Goal: Book appointment/travel/reservation

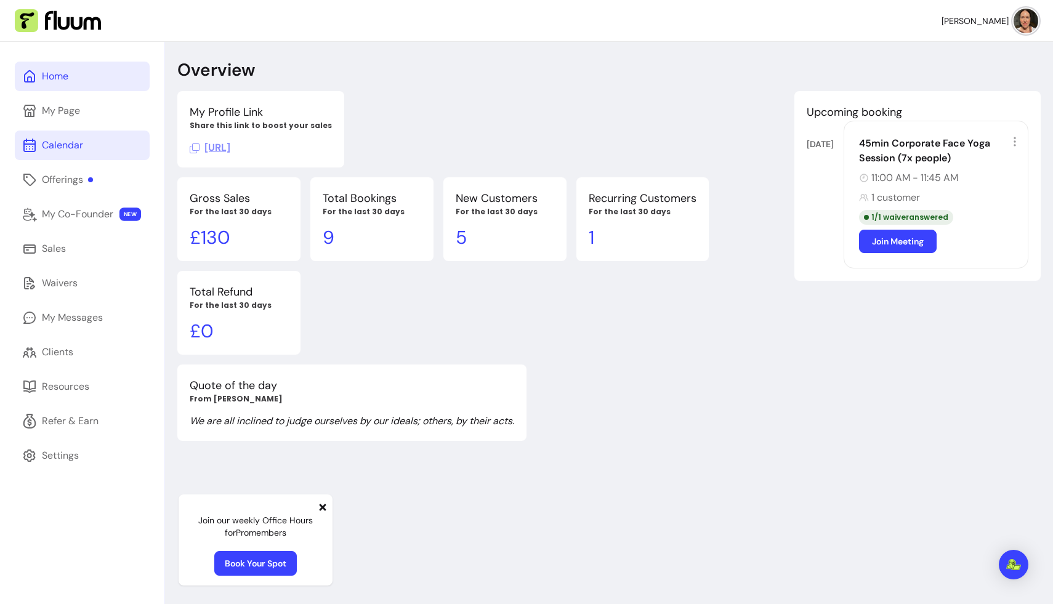
click at [73, 143] on div "Calendar" at bounding box center [62, 145] width 41 height 15
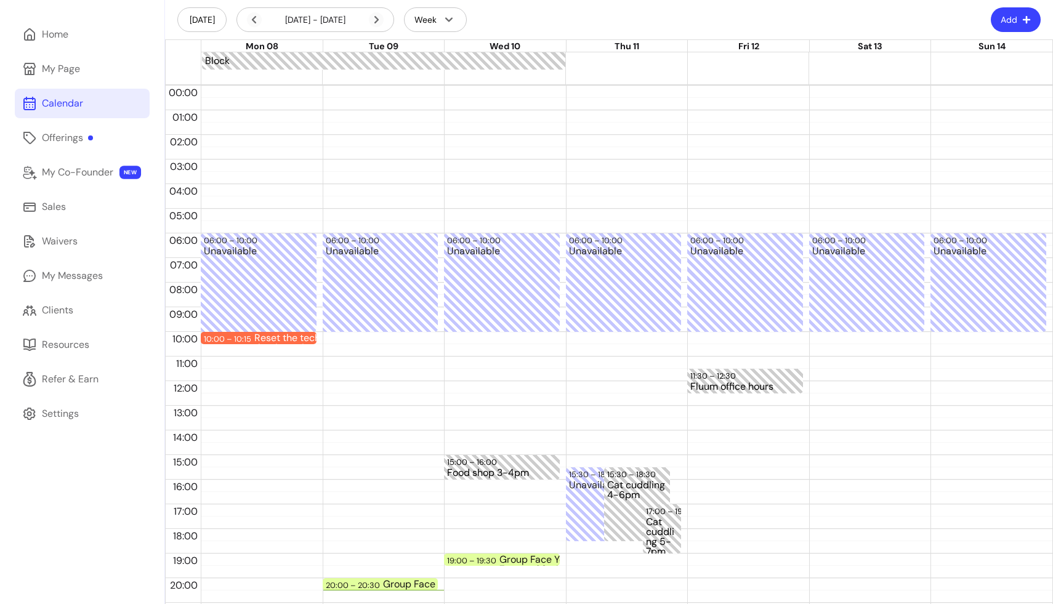
scroll to position [115, 0]
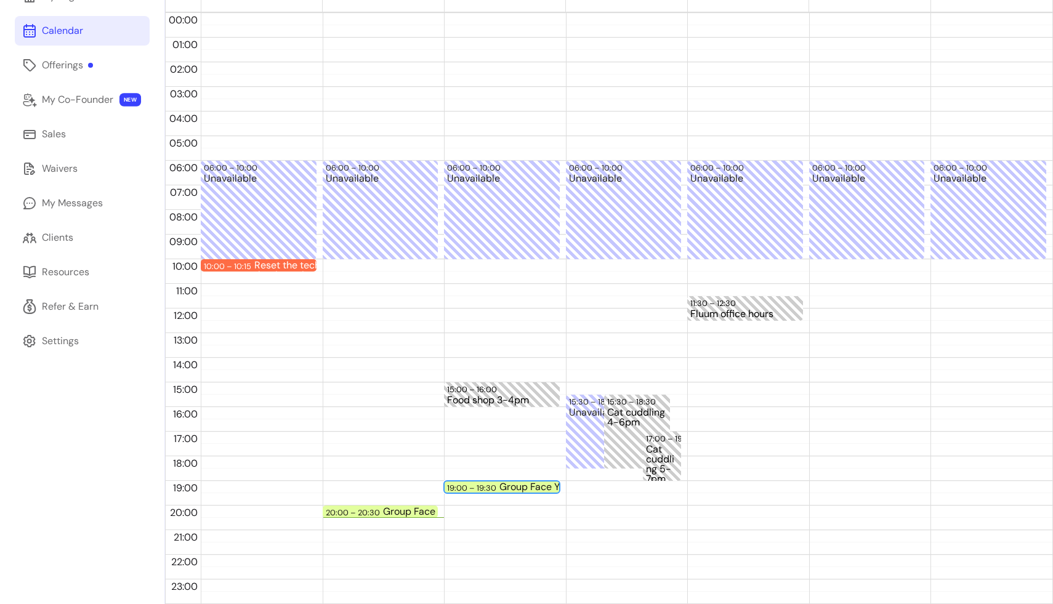
click at [488, 486] on div "19:00 – 19:30" at bounding box center [473, 488] width 52 height 12
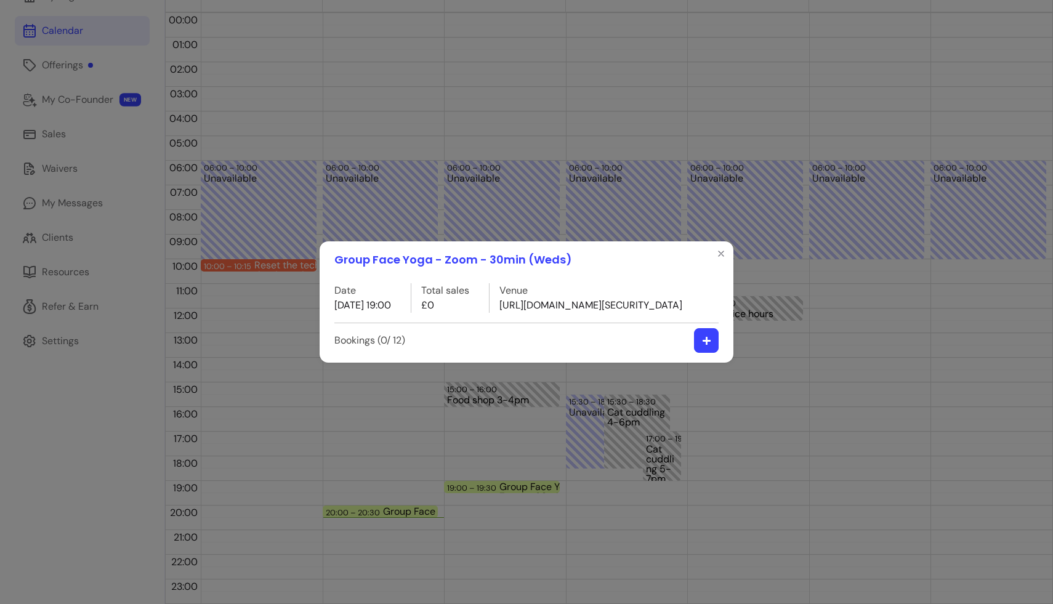
click at [659, 344] on icon "button" at bounding box center [706, 340] width 8 height 8
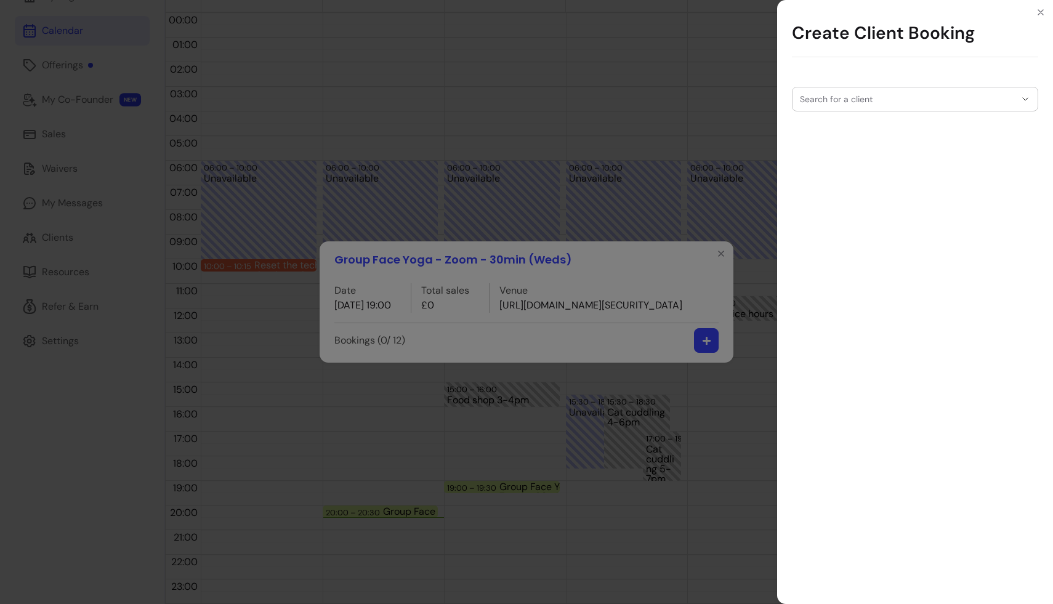
click at [659, 99] on input "Search for a client" at bounding box center [908, 99] width 216 height 12
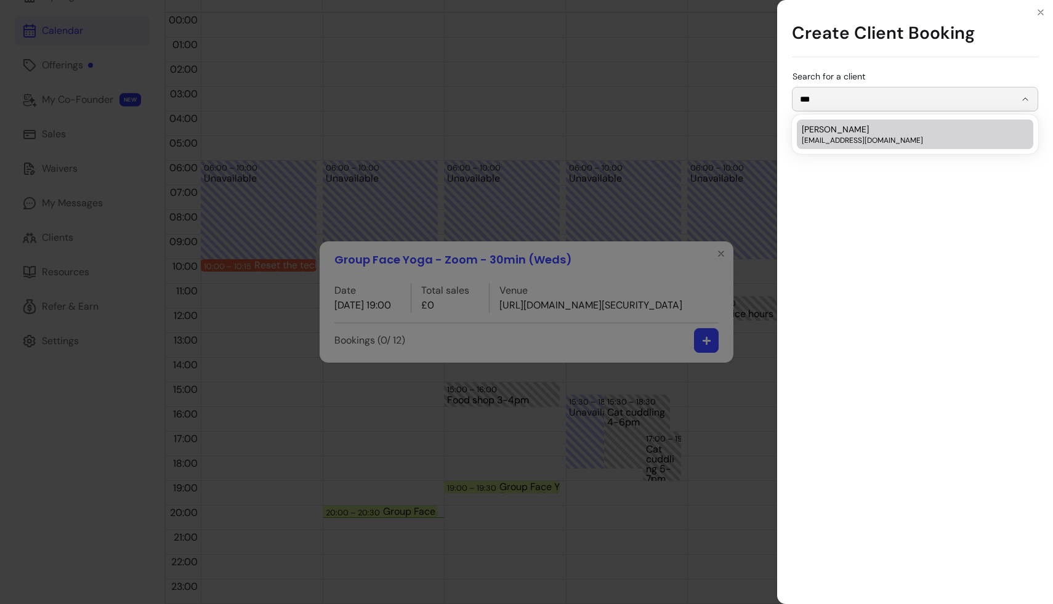
click at [659, 147] on li "[PERSON_NAME] [EMAIL_ADDRESS][DOMAIN_NAME]" at bounding box center [915, 134] width 236 height 30
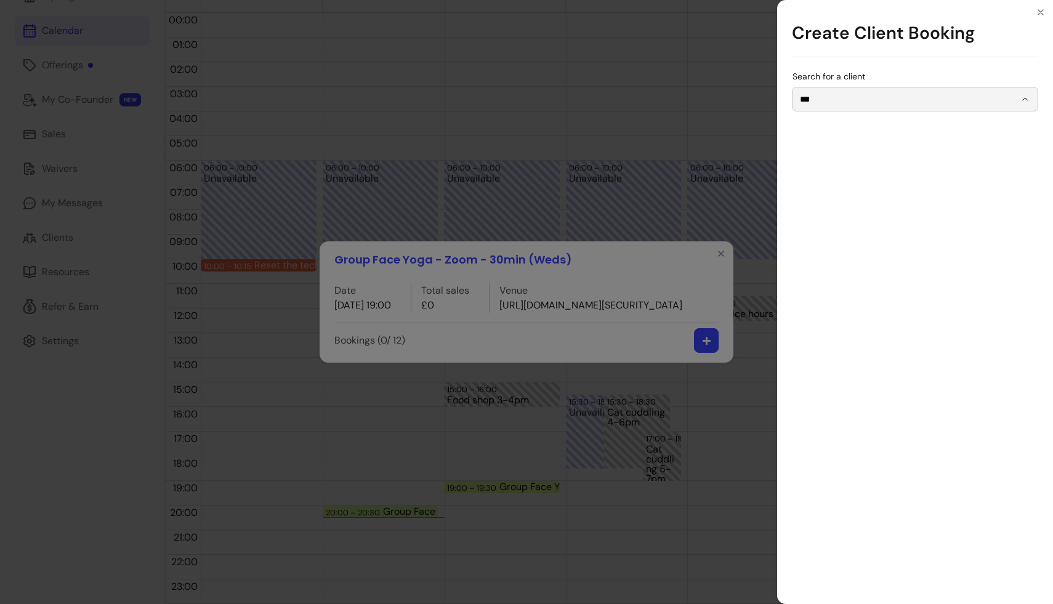
type input "**********"
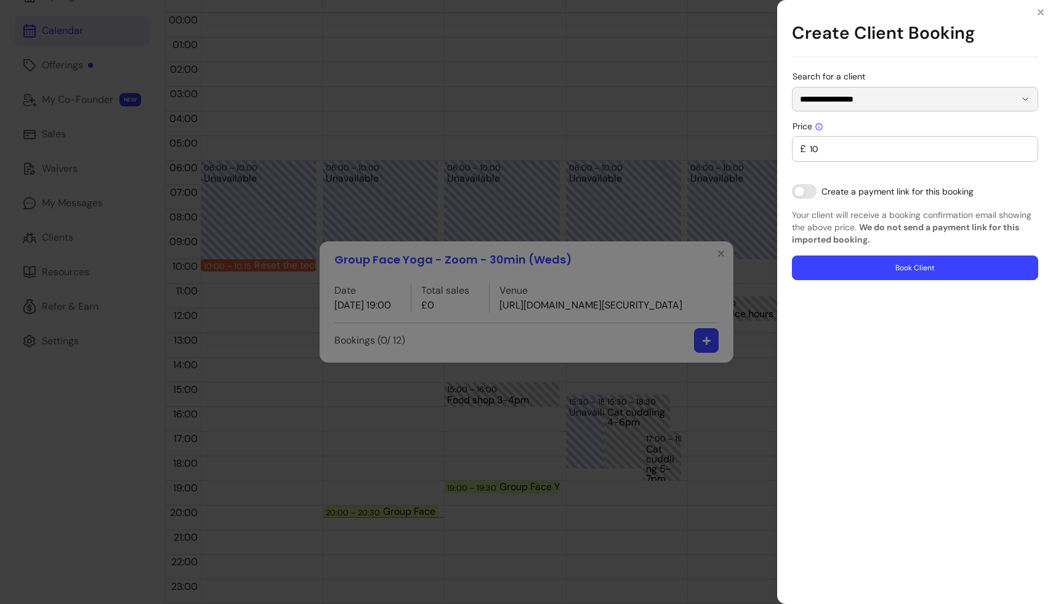
type input "0"
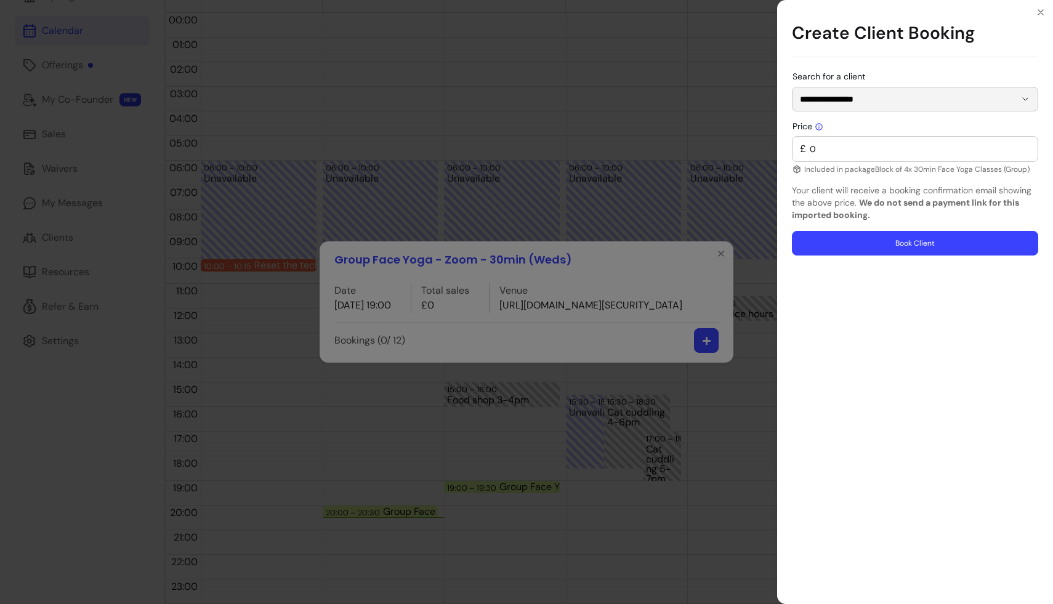
type input "**********"
click at [659, 242] on button "Book Client" at bounding box center [915, 244] width 239 height 24
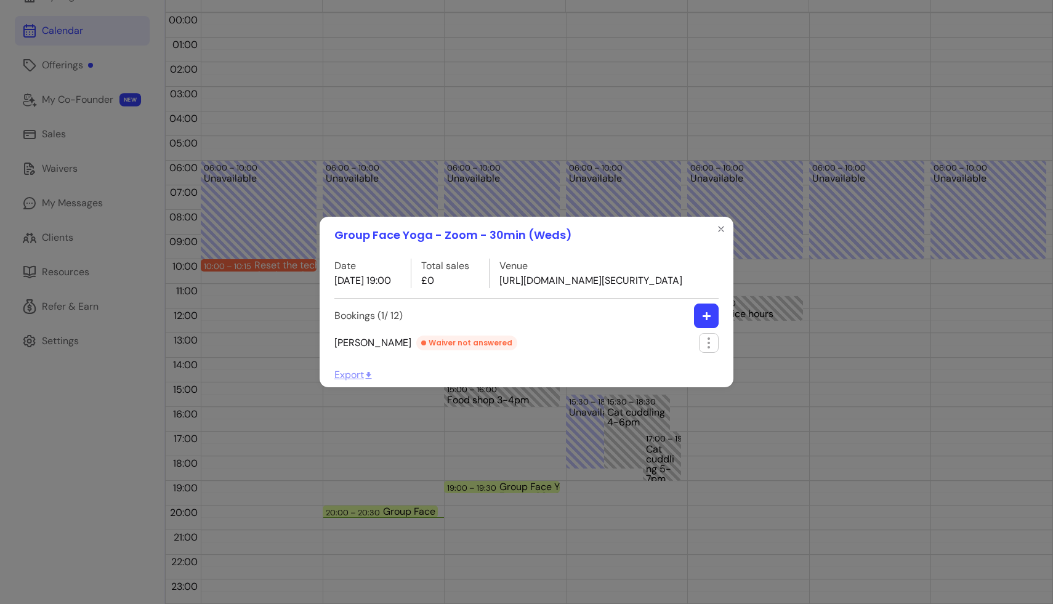
click at [659, 321] on button "button" at bounding box center [706, 316] width 25 height 25
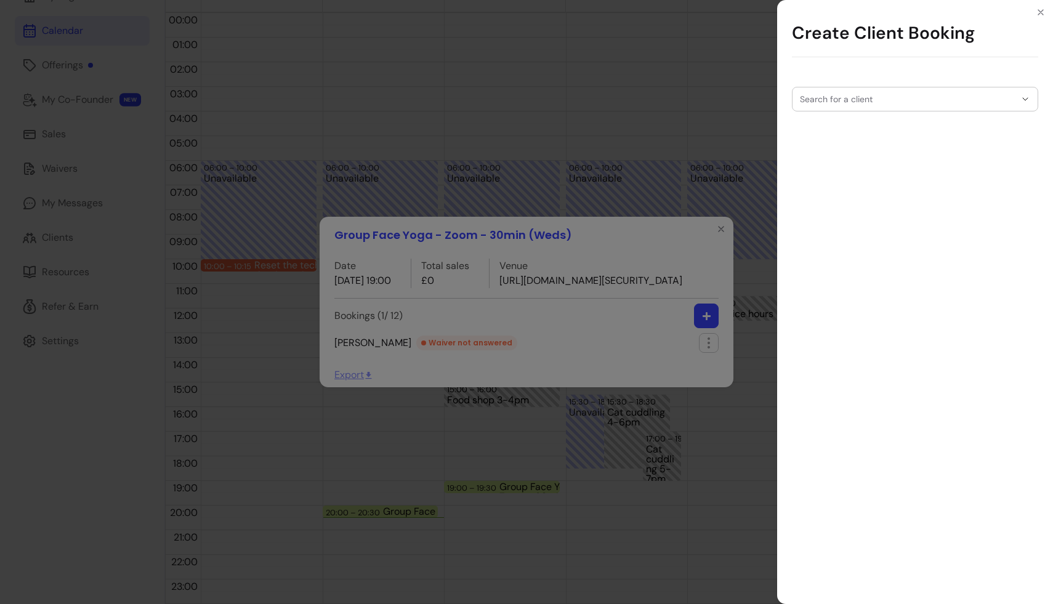
click at [659, 102] on div "Search for a client" at bounding box center [915, 99] width 246 height 25
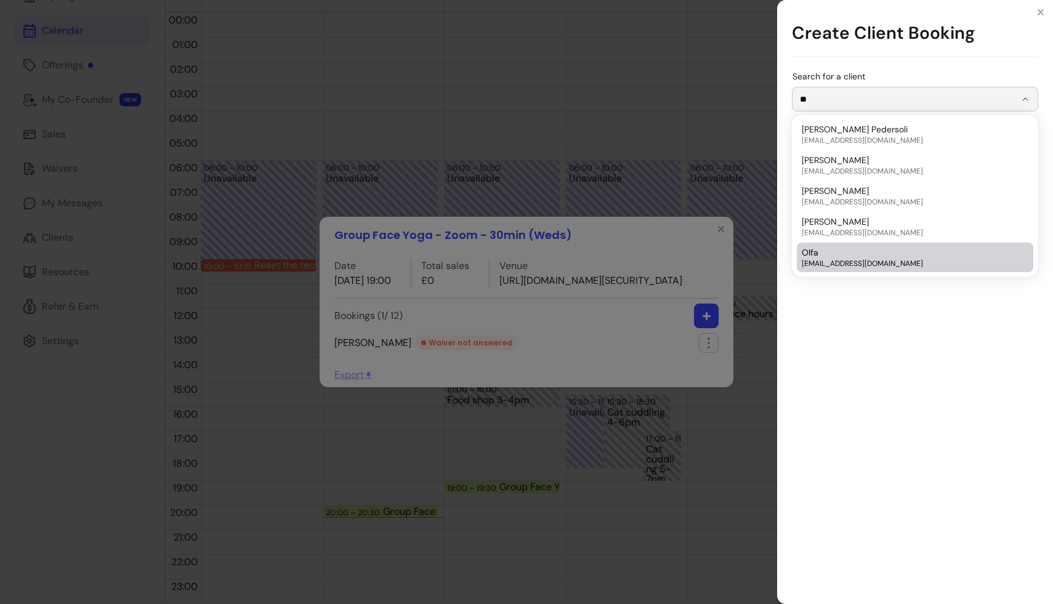
click at [659, 252] on div "Olfa [EMAIL_ADDRESS][DOMAIN_NAME]" at bounding box center [909, 257] width 214 height 22
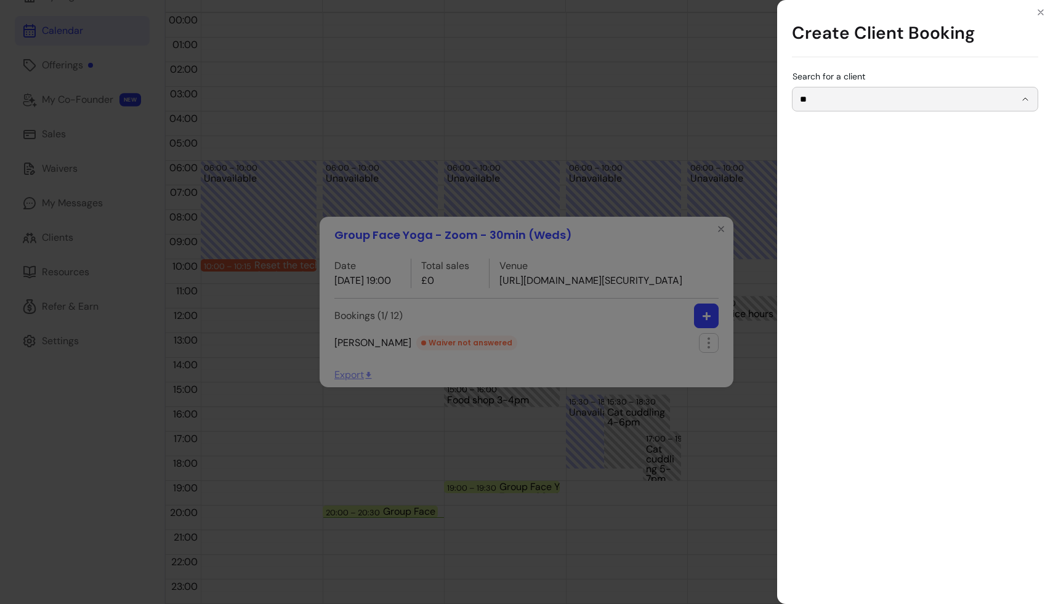
type input "****"
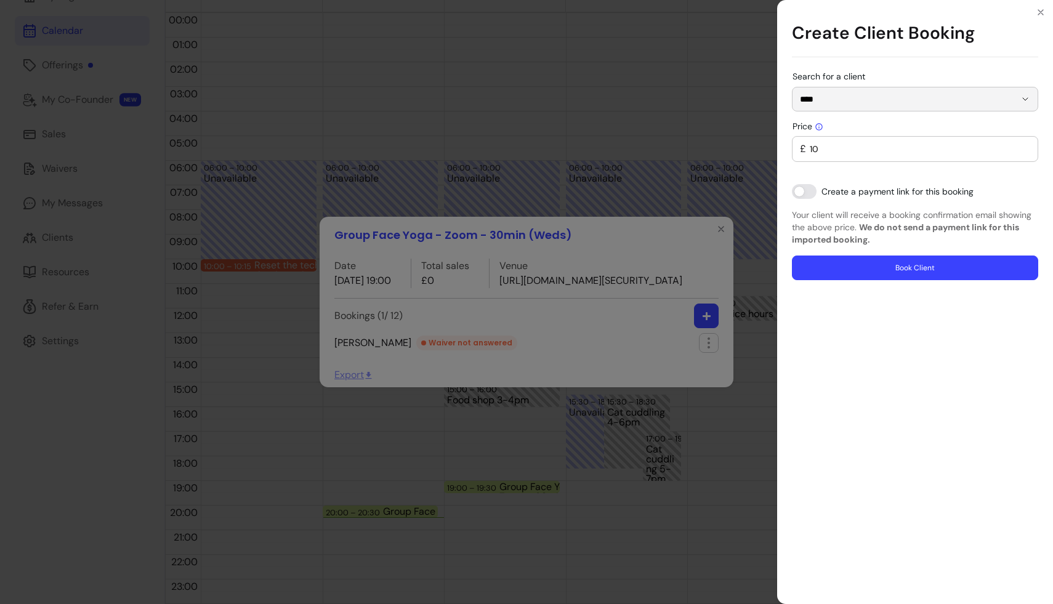
type input "0"
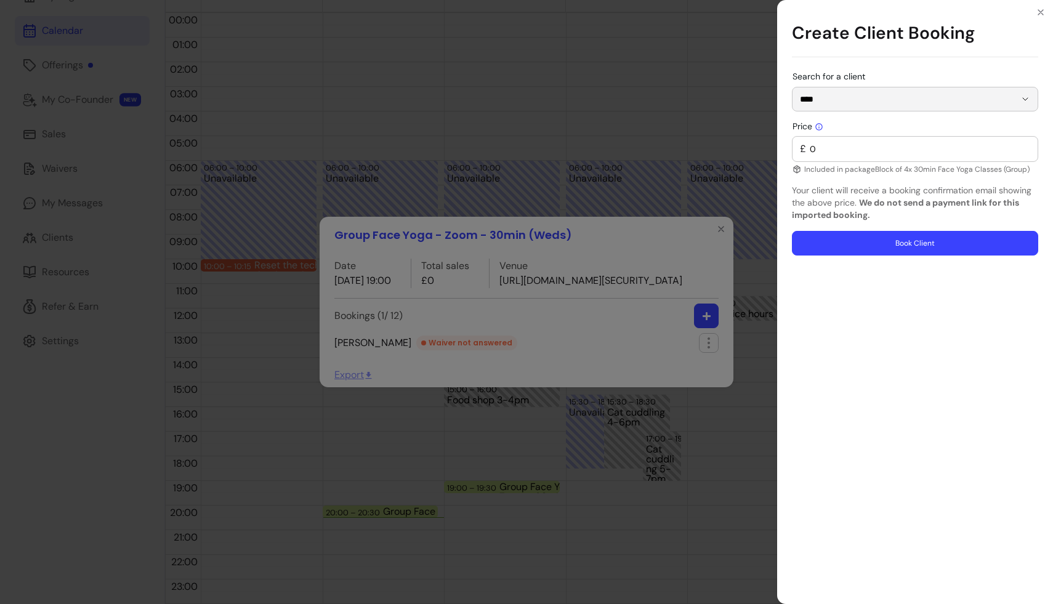
type input "****"
click at [659, 243] on button "Book Client" at bounding box center [915, 243] width 246 height 25
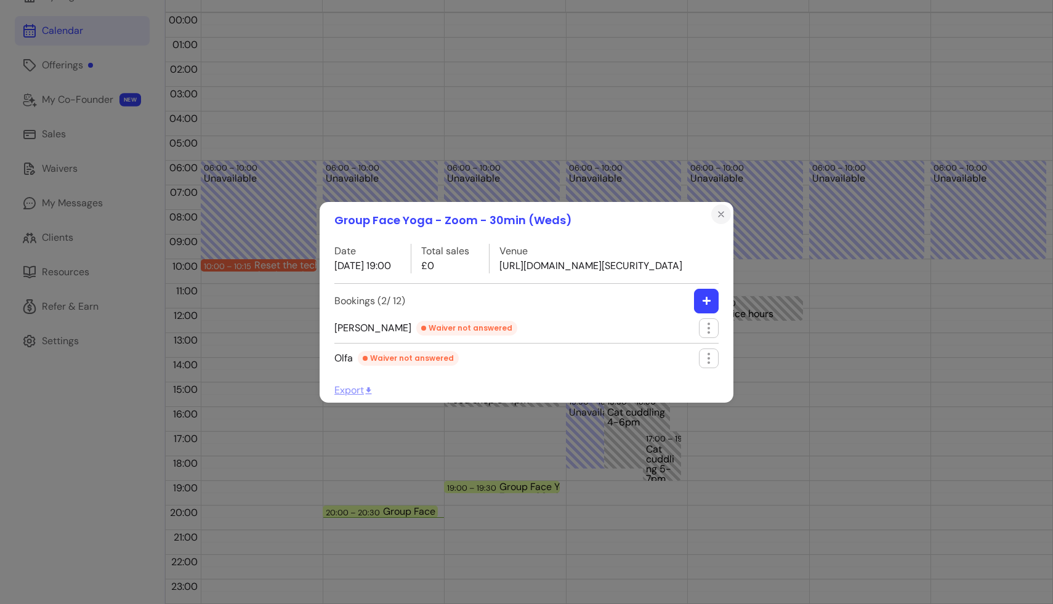
click at [659, 209] on icon "Close" at bounding box center [721, 214] width 10 height 10
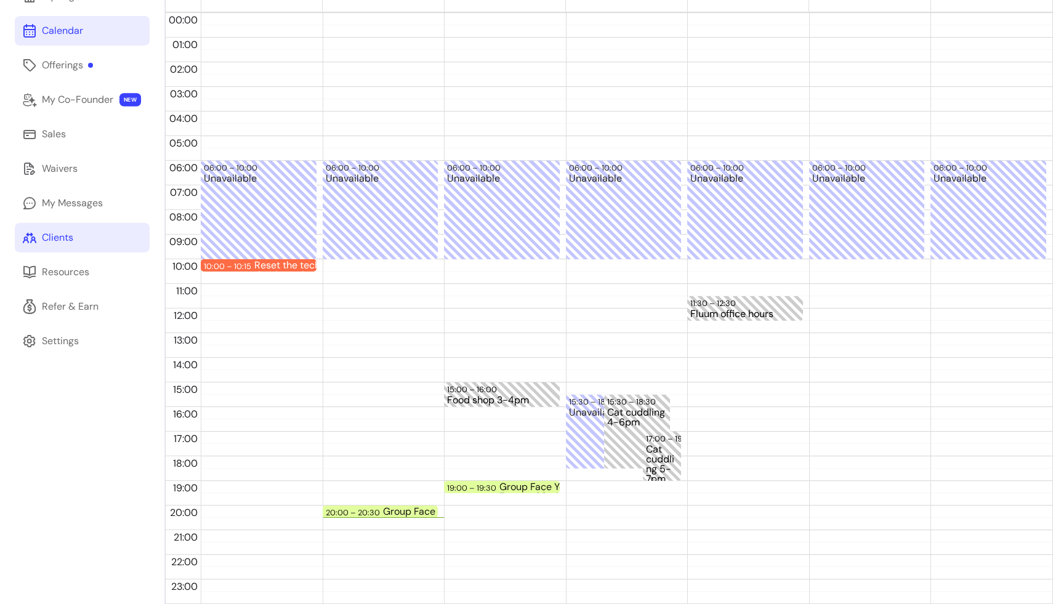
click at [70, 240] on div "Clients" at bounding box center [57, 237] width 31 height 15
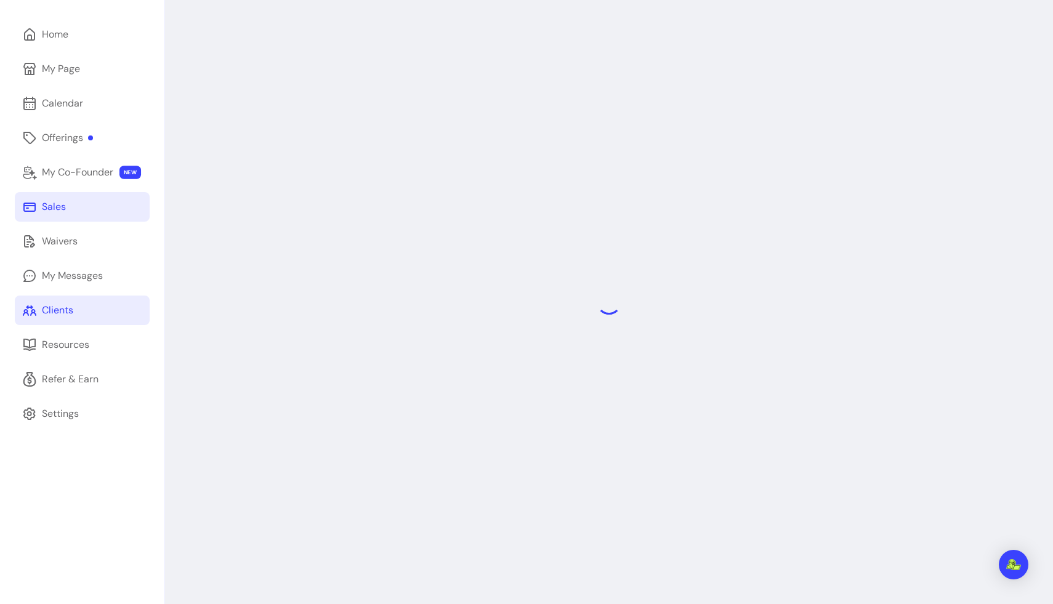
click at [71, 209] on link "Sales" at bounding box center [82, 207] width 135 height 30
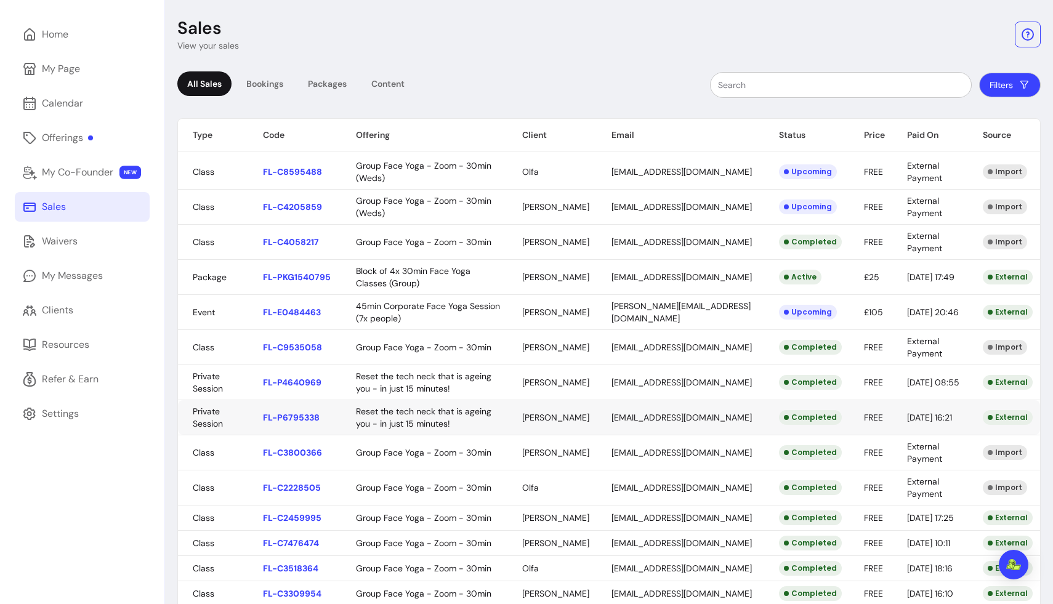
scroll to position [354, 0]
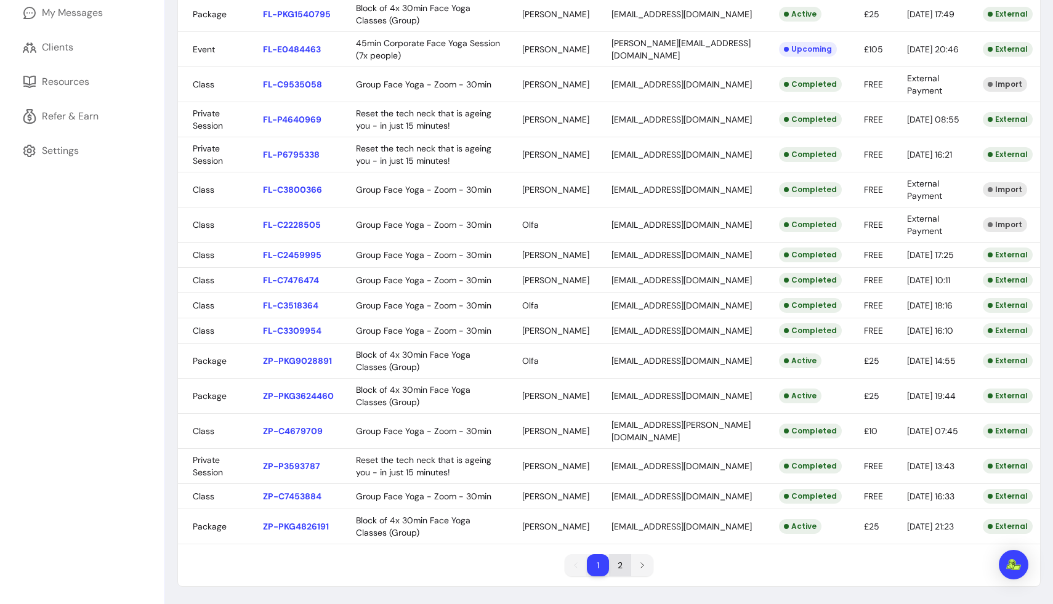
click at [619, 553] on li "2" at bounding box center [620, 565] width 22 height 22
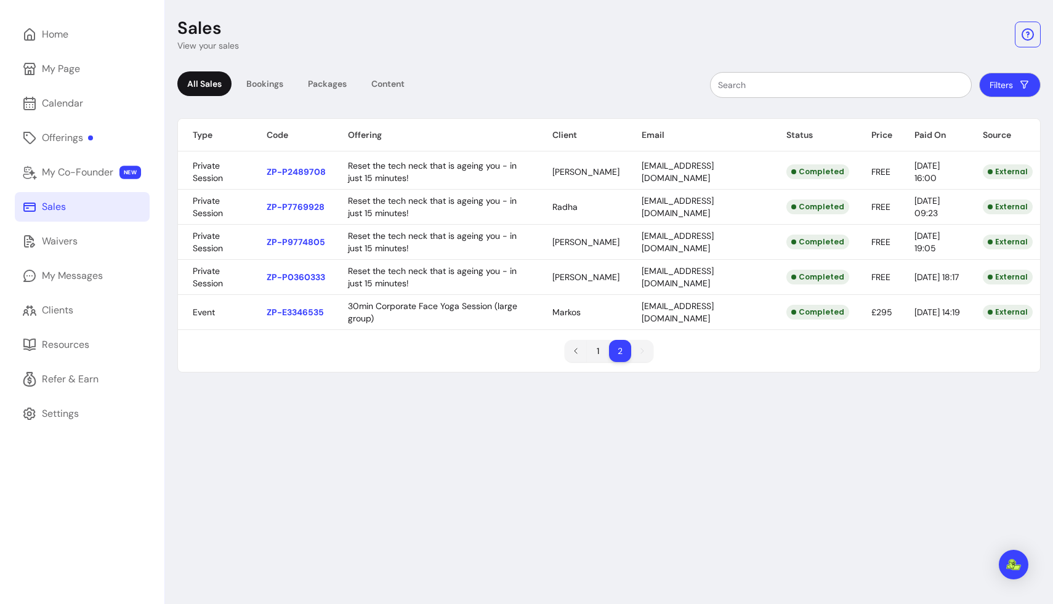
scroll to position [0, 0]
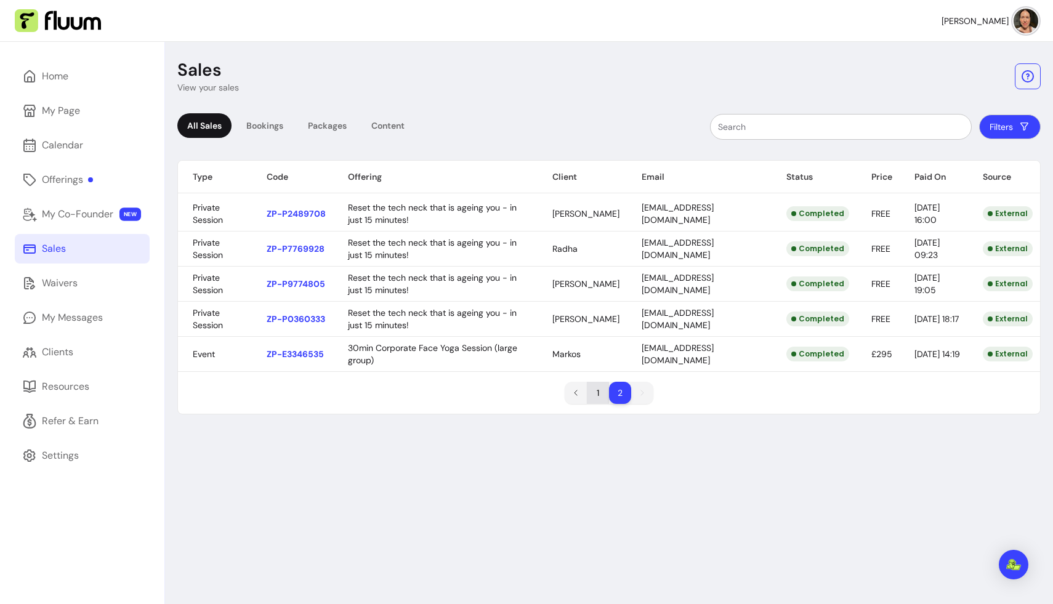
click at [597, 392] on li "1" at bounding box center [598, 393] width 22 height 22
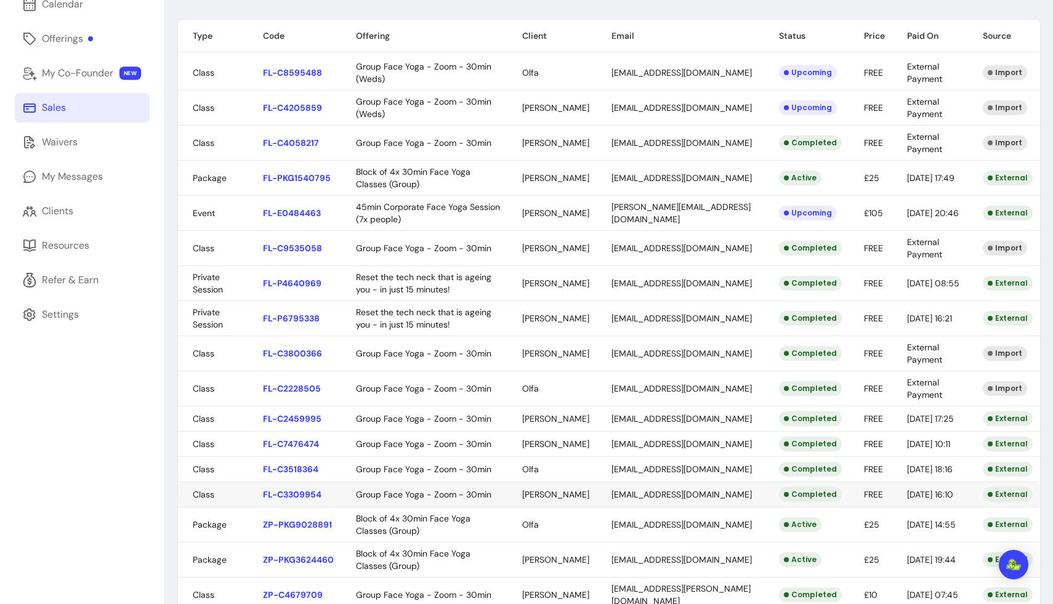
scroll to position [354, 0]
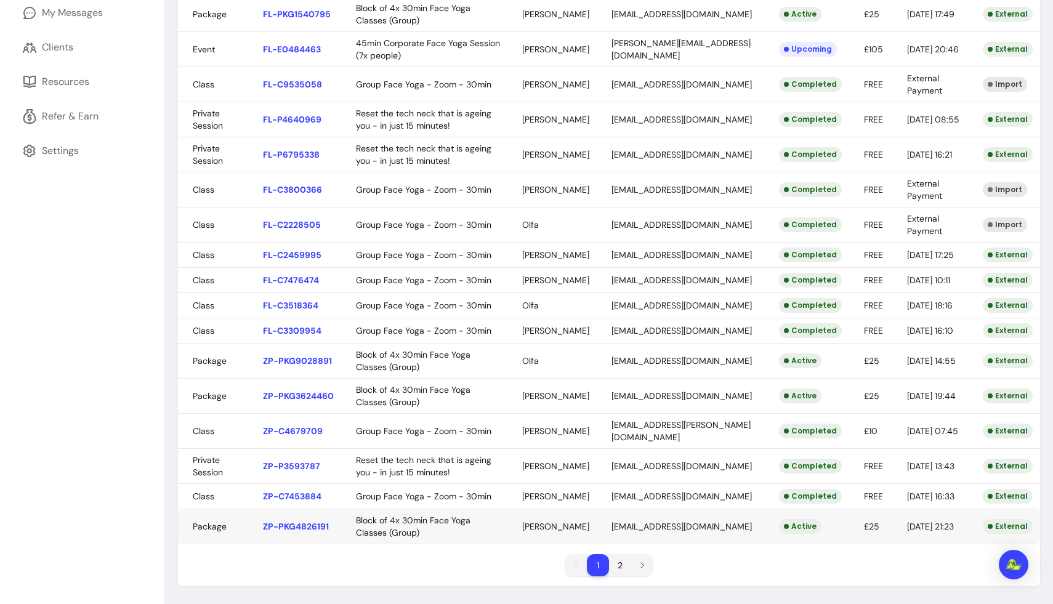
click at [310, 526] on body "[PERSON_NAME] Home My Page Calendar Offerings My Co-Founder NEW Sales Waivers M…" at bounding box center [526, 302] width 1053 height 604
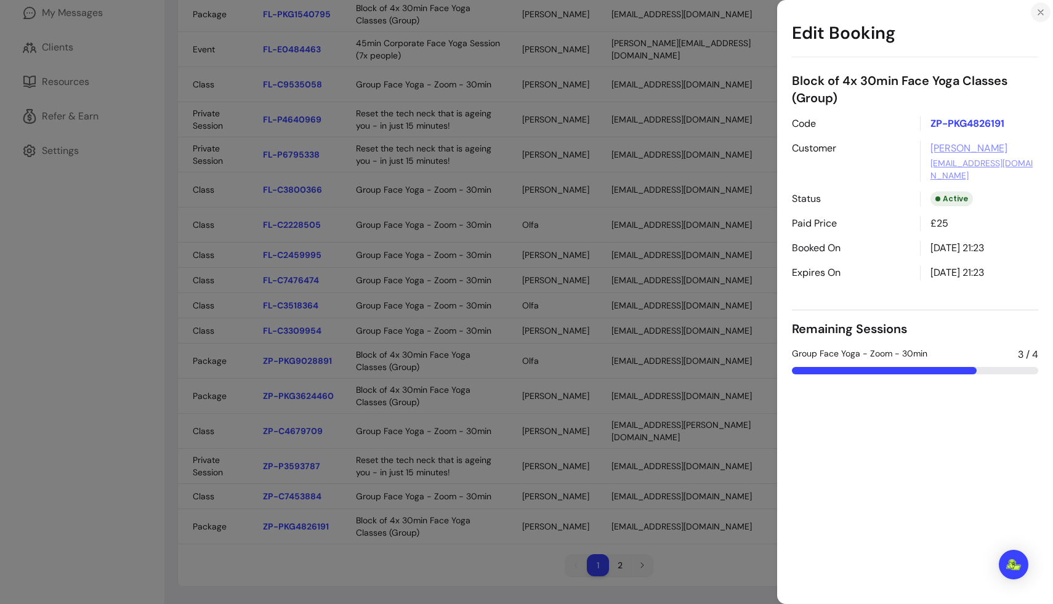
click at [659, 10] on icon "Close" at bounding box center [1041, 12] width 10 height 10
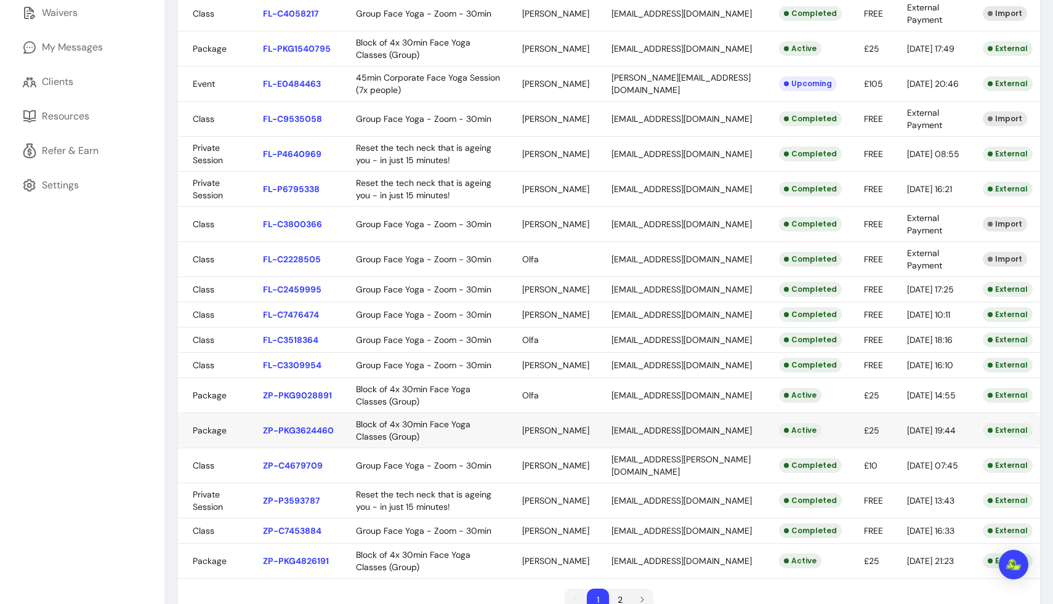
scroll to position [267, 0]
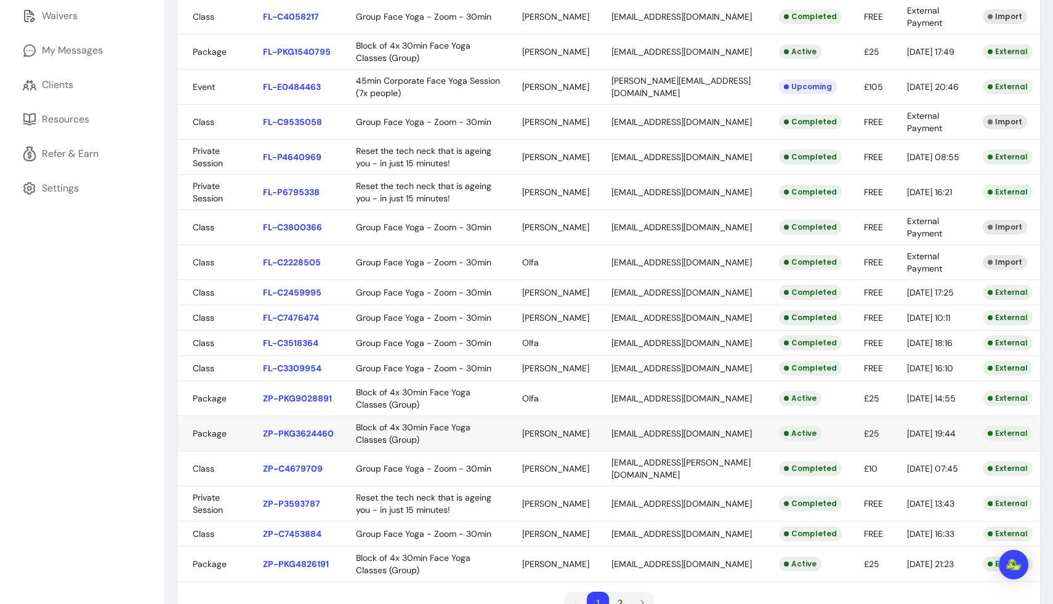
click at [321, 472] on body "[PERSON_NAME] Home My Page Calendar Offerings My Co-Founder NEW Sales Waivers M…" at bounding box center [526, 302] width 1053 height 604
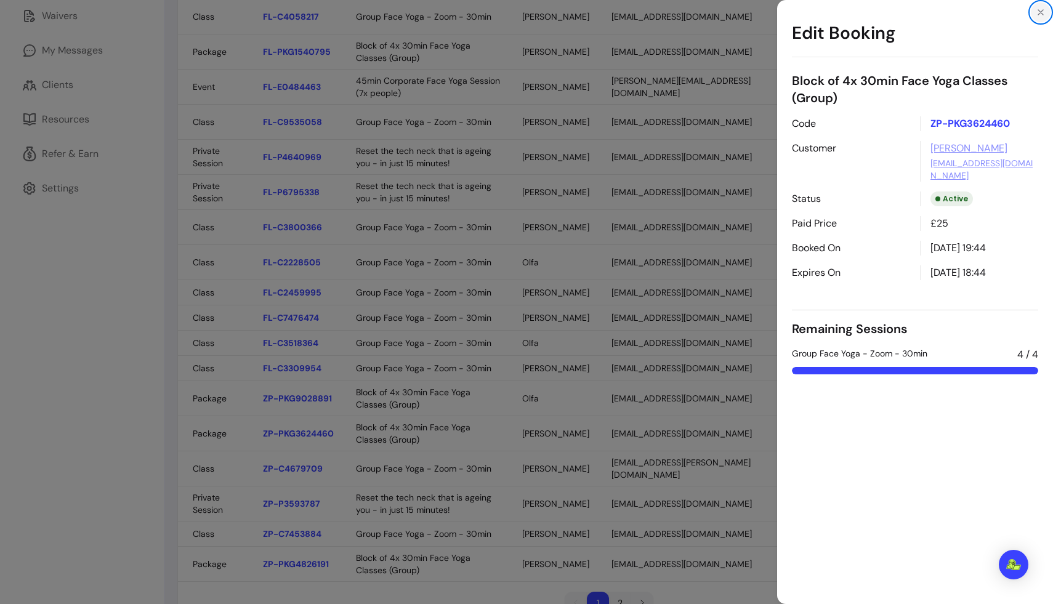
click at [659, 7] on icon "Close" at bounding box center [1041, 12] width 10 height 10
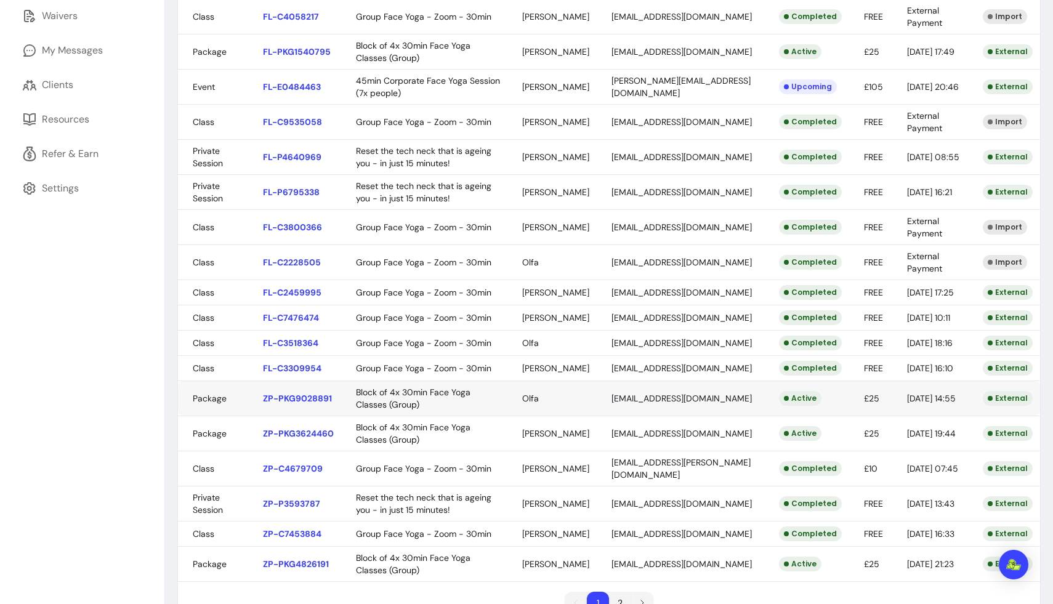
click at [300, 438] on body "[PERSON_NAME] Home My Page Calendar Offerings My Co-Founder NEW Sales Waivers M…" at bounding box center [526, 302] width 1053 height 604
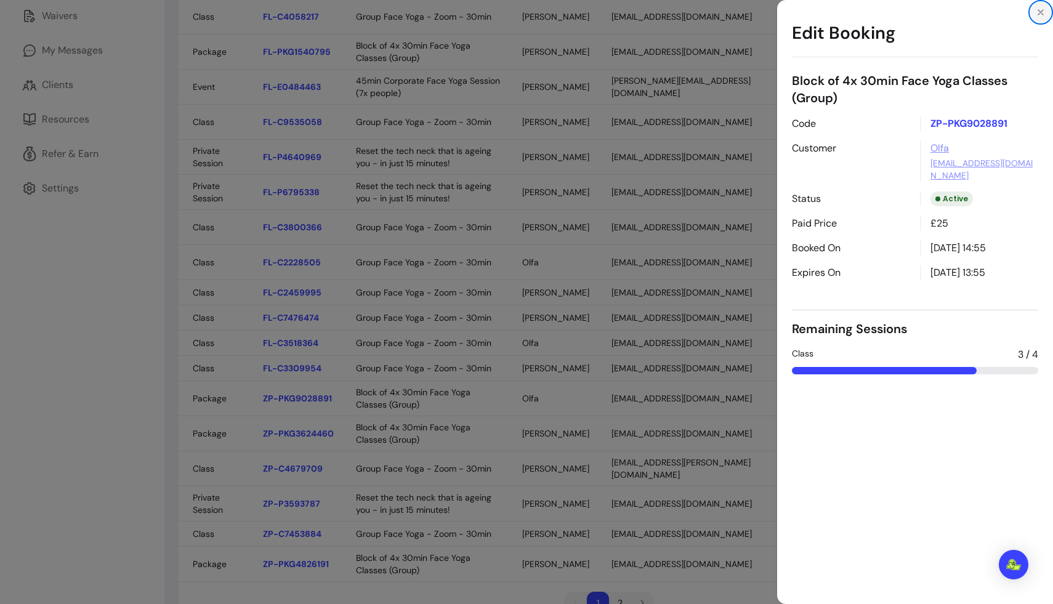
click at [659, 15] on icon "Close" at bounding box center [1041, 12] width 10 height 10
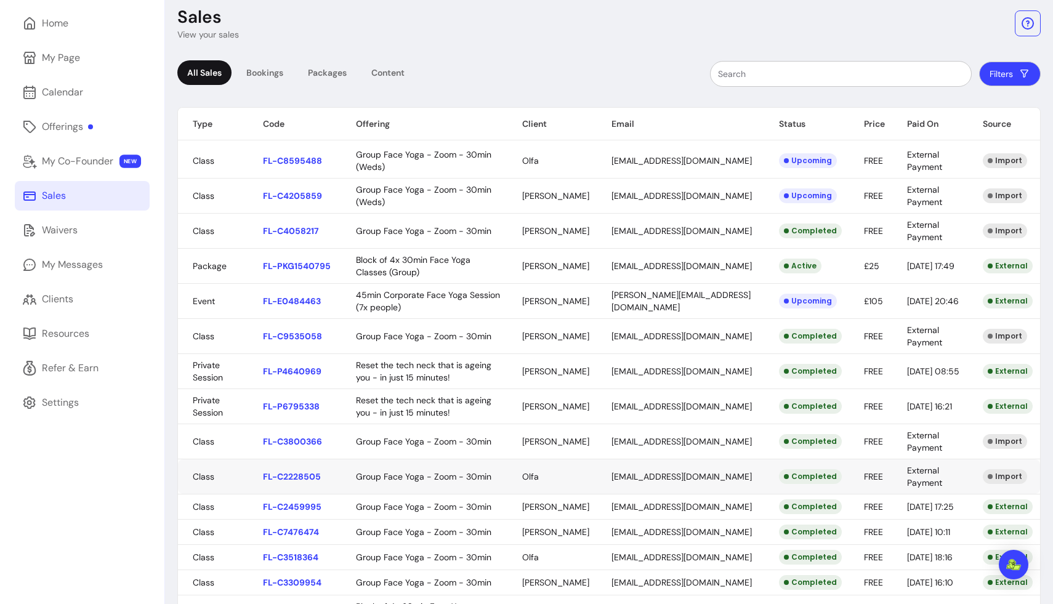
scroll to position [50, 0]
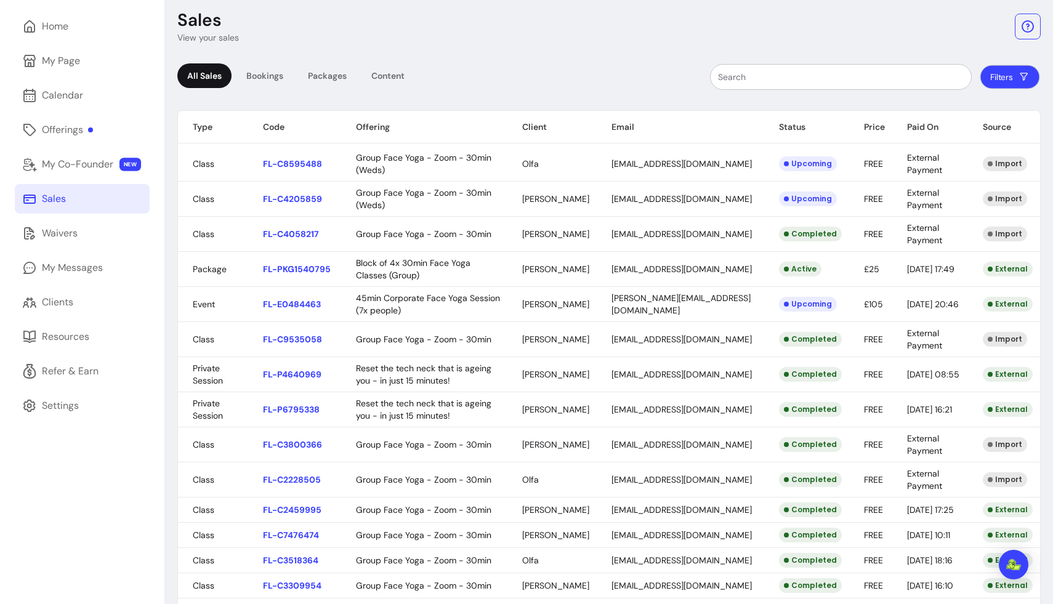
click at [659, 75] on button "Filters" at bounding box center [1010, 77] width 60 height 24
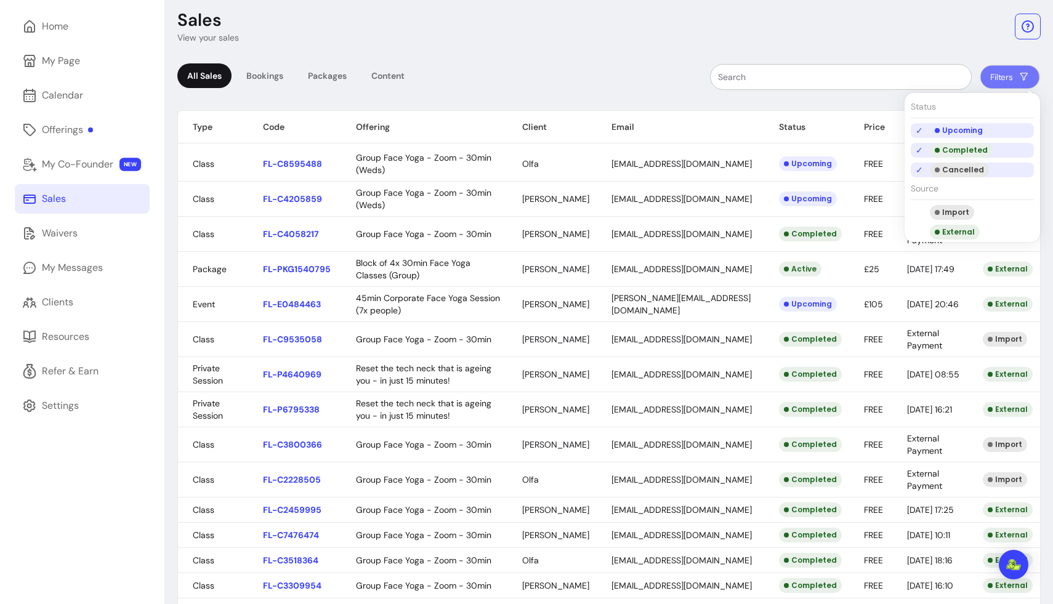
click at [659, 145] on li "Completed" at bounding box center [972, 150] width 123 height 15
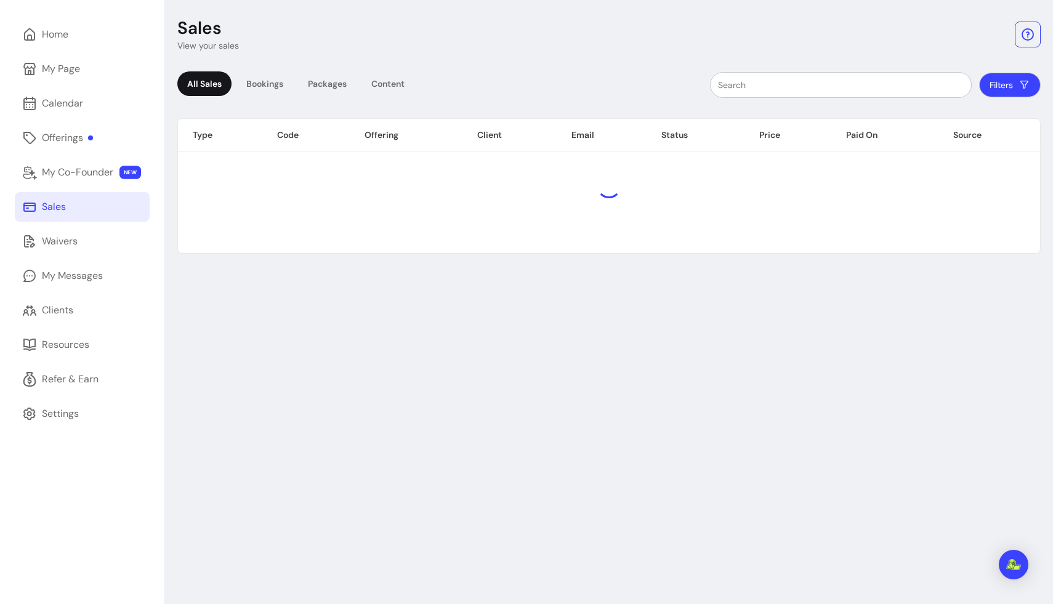
scroll to position [42, 0]
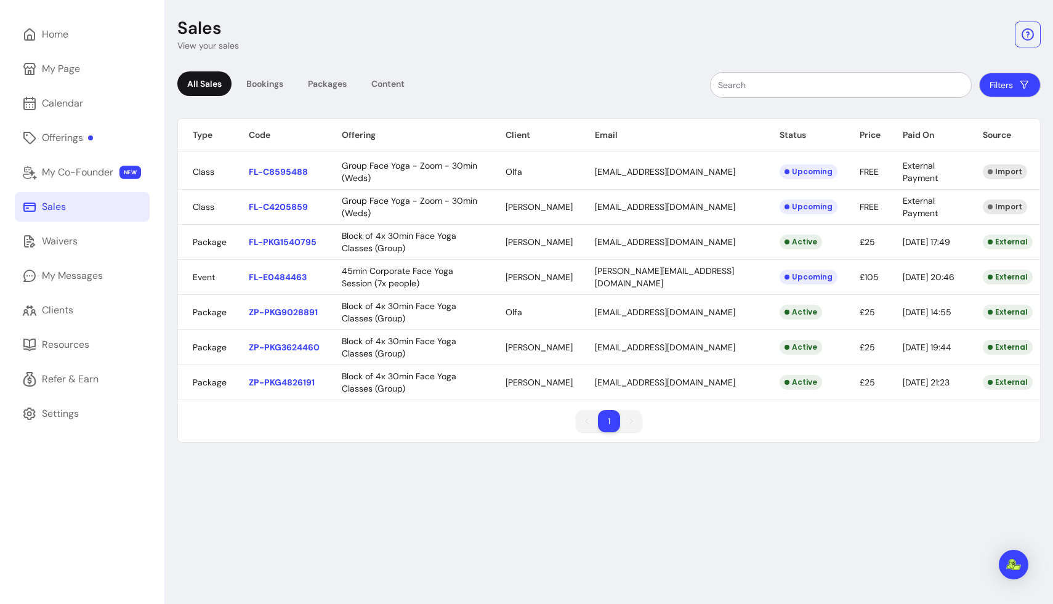
click at [659, 85] on button "Filters" at bounding box center [1010, 85] width 62 height 25
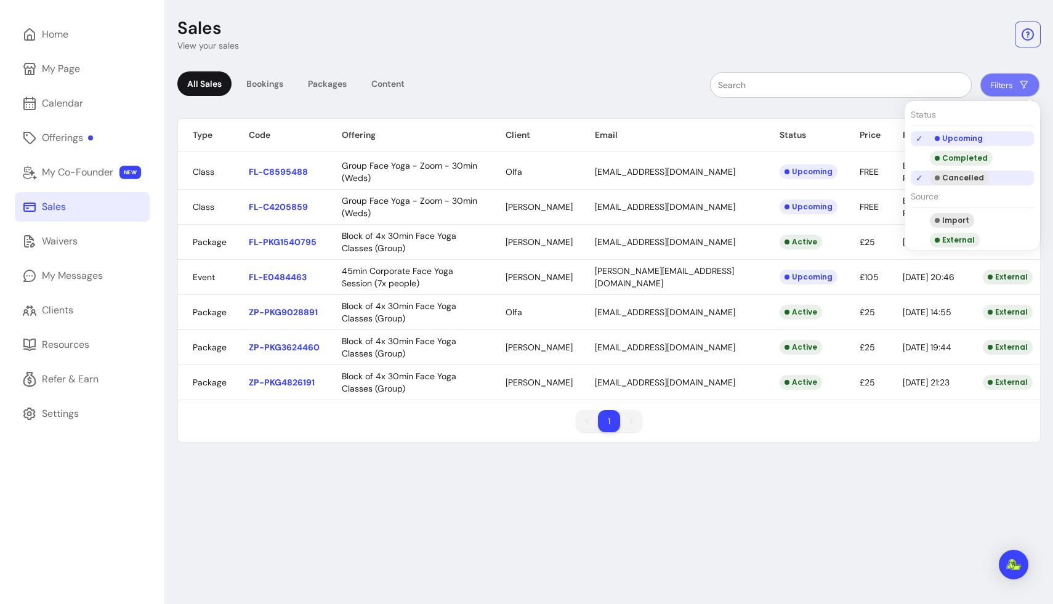
click at [659, 174] on li "Cancelled" at bounding box center [972, 178] width 123 height 15
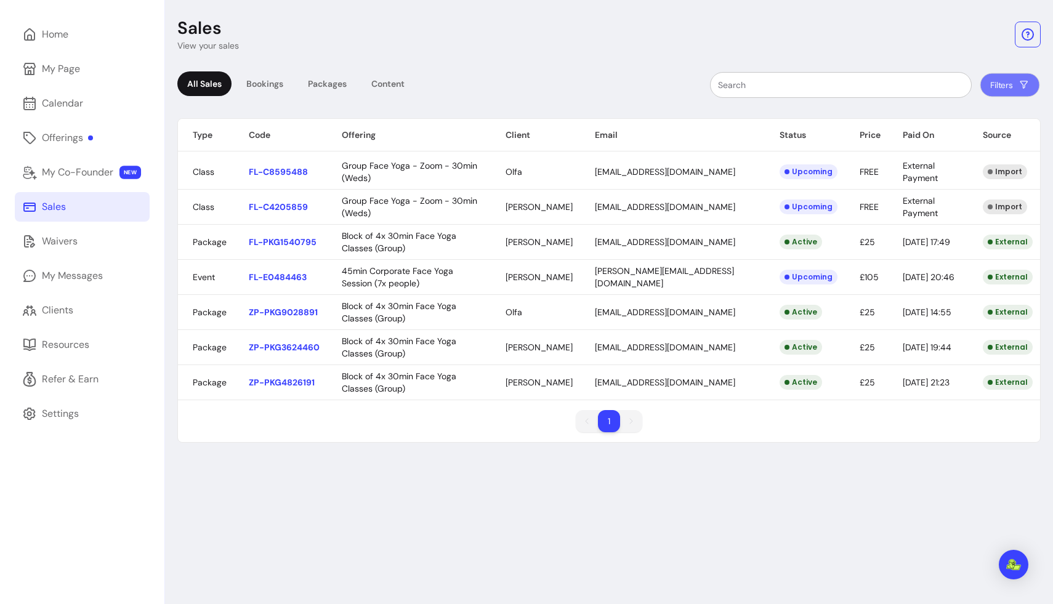
click at [659, 486] on div "Sales View your sales All Sales Bookings Packages Content Filters Type Code Off…" at bounding box center [609, 302] width 888 height 604
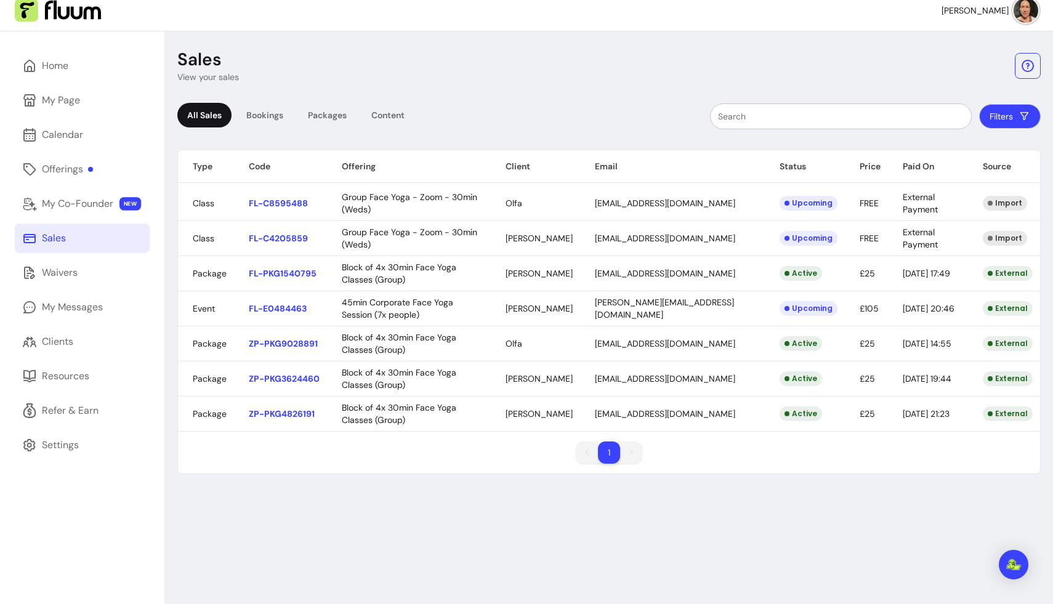
scroll to position [0, 0]
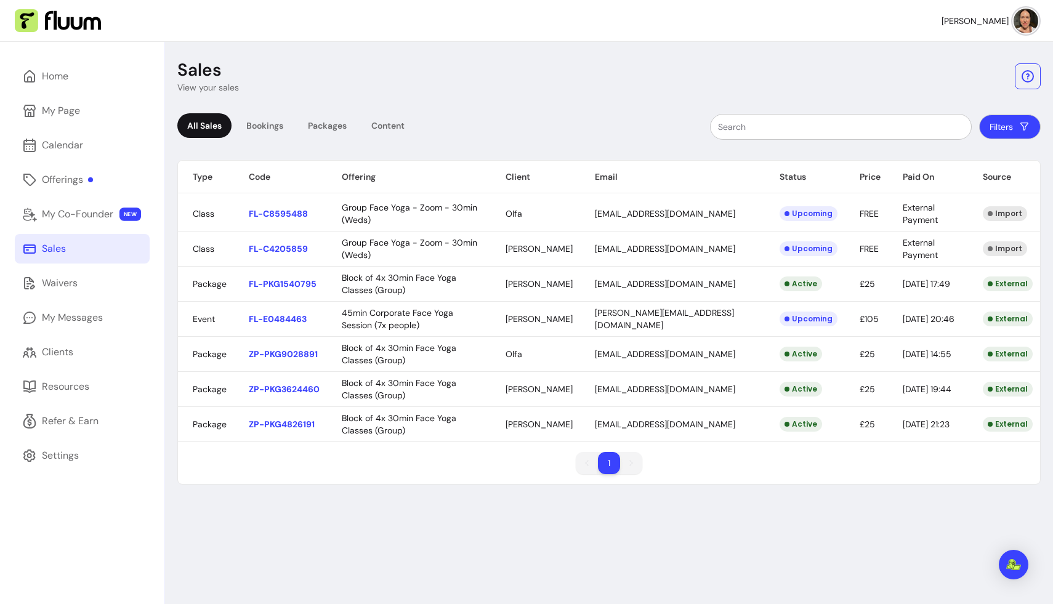
click at [659, 126] on button "Filters" at bounding box center [1010, 127] width 62 height 25
click at [659, 525] on div "Sales View your sales All Sales Bookings Packages Content Filters Type Code Off…" at bounding box center [609, 344] width 888 height 604
click at [44, 78] on div "Home" at bounding box center [55, 76] width 26 height 15
